Goal: Task Accomplishment & Management: Check status

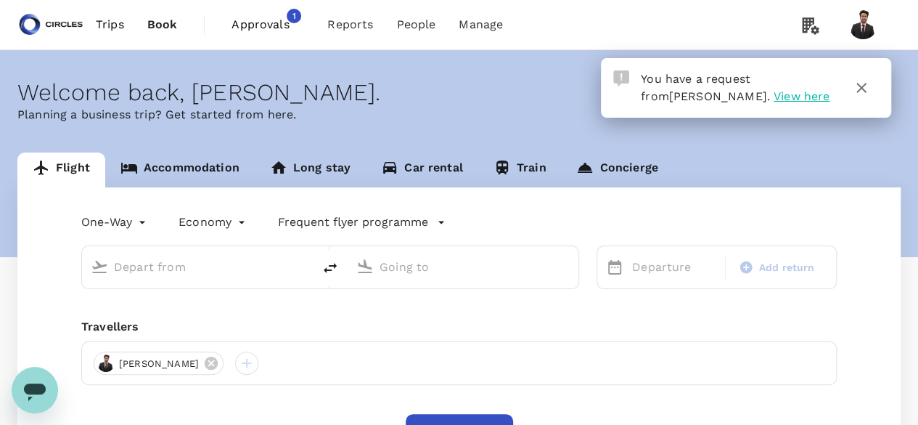
type input "roundtrip"
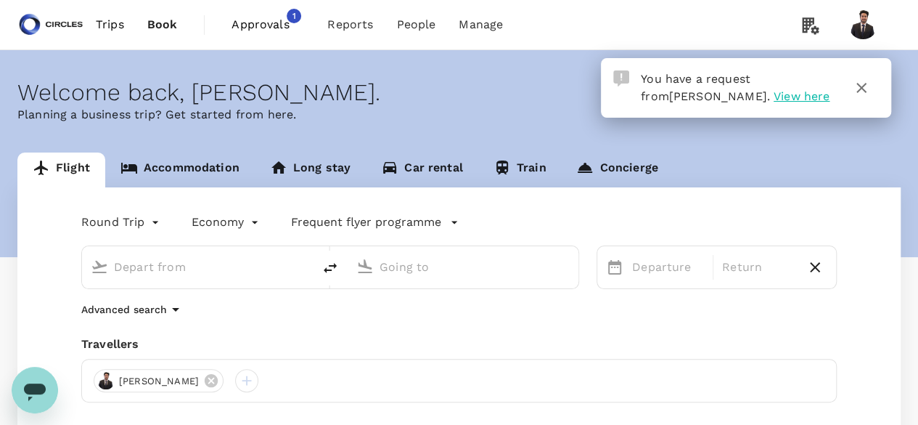
type input "Singapore Changi (SIN)"
type input "Barcelona El Prat (BCN)"
click at [273, 15] on span "Approvals 1" at bounding box center [268, 24] width 73 height 23
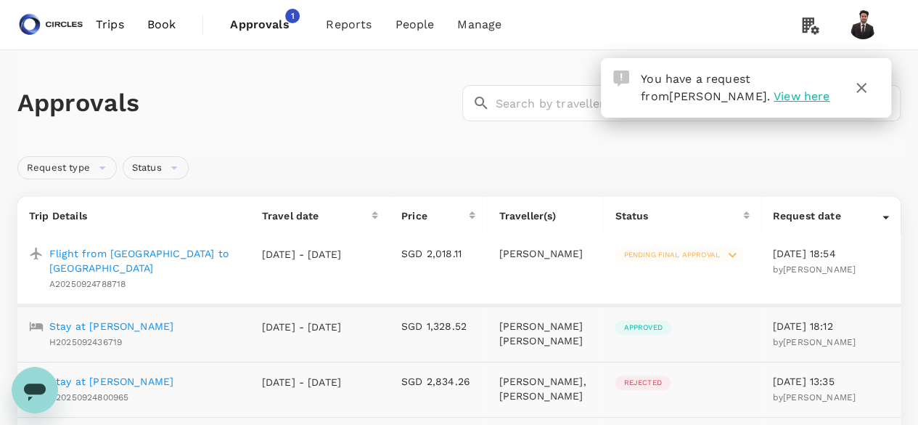
click at [170, 254] on p "Flight from [GEOGRAPHIC_DATA] to [GEOGRAPHIC_DATA]" at bounding box center [143, 260] width 189 height 29
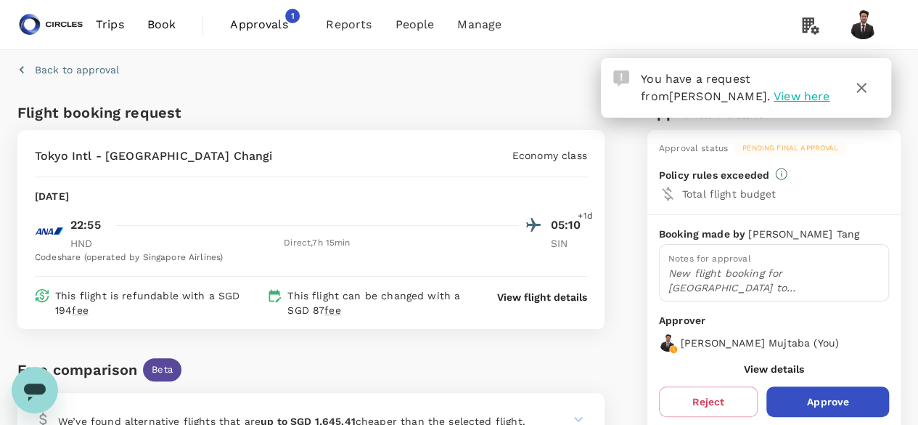
click at [267, 20] on span "Approvals" at bounding box center [266, 24] width 73 height 17
